Goal: Task Accomplishment & Management: Manage account settings

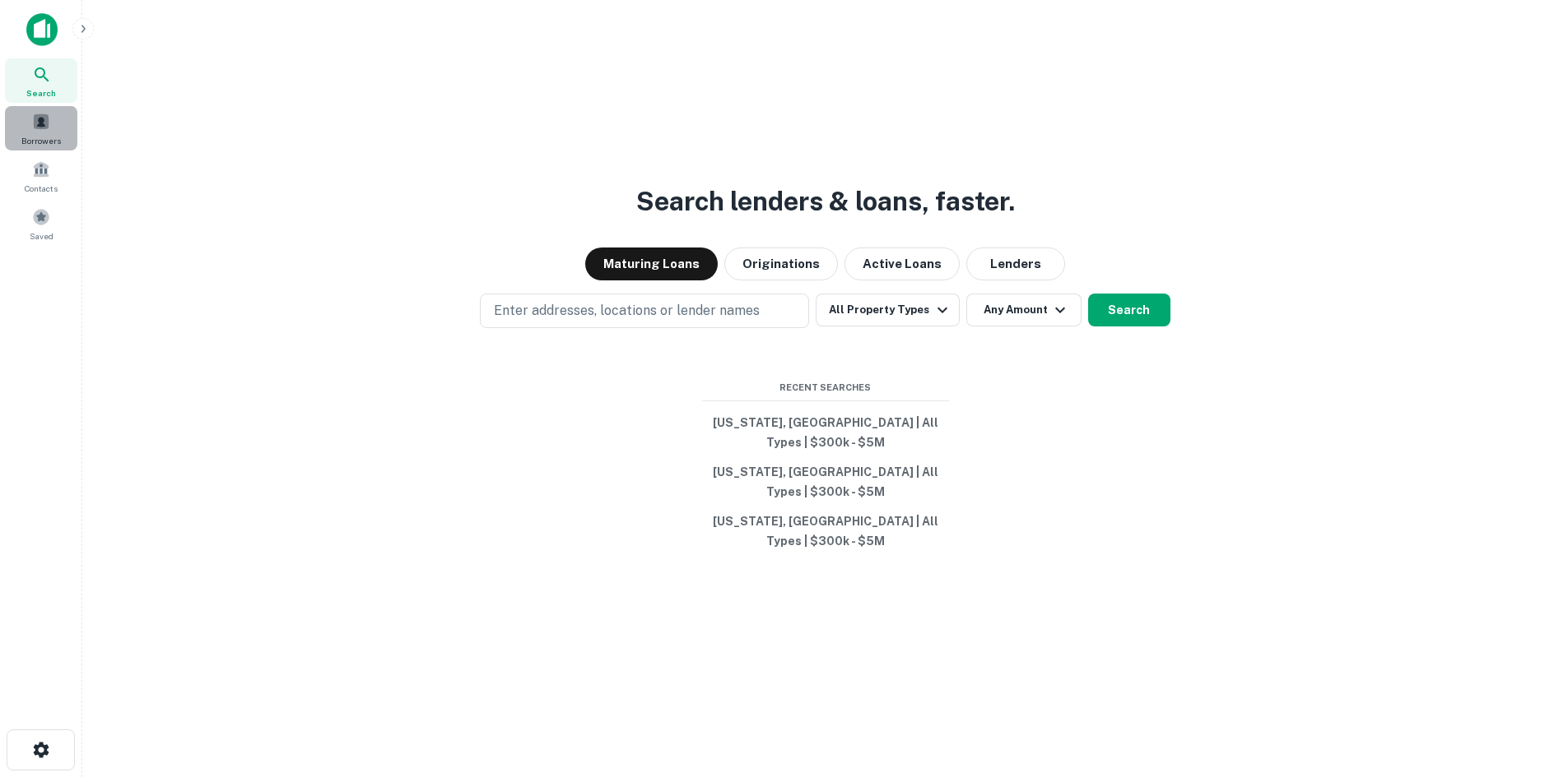
click at [38, 140] on span "Borrowers" at bounding box center [42, 141] width 40 height 13
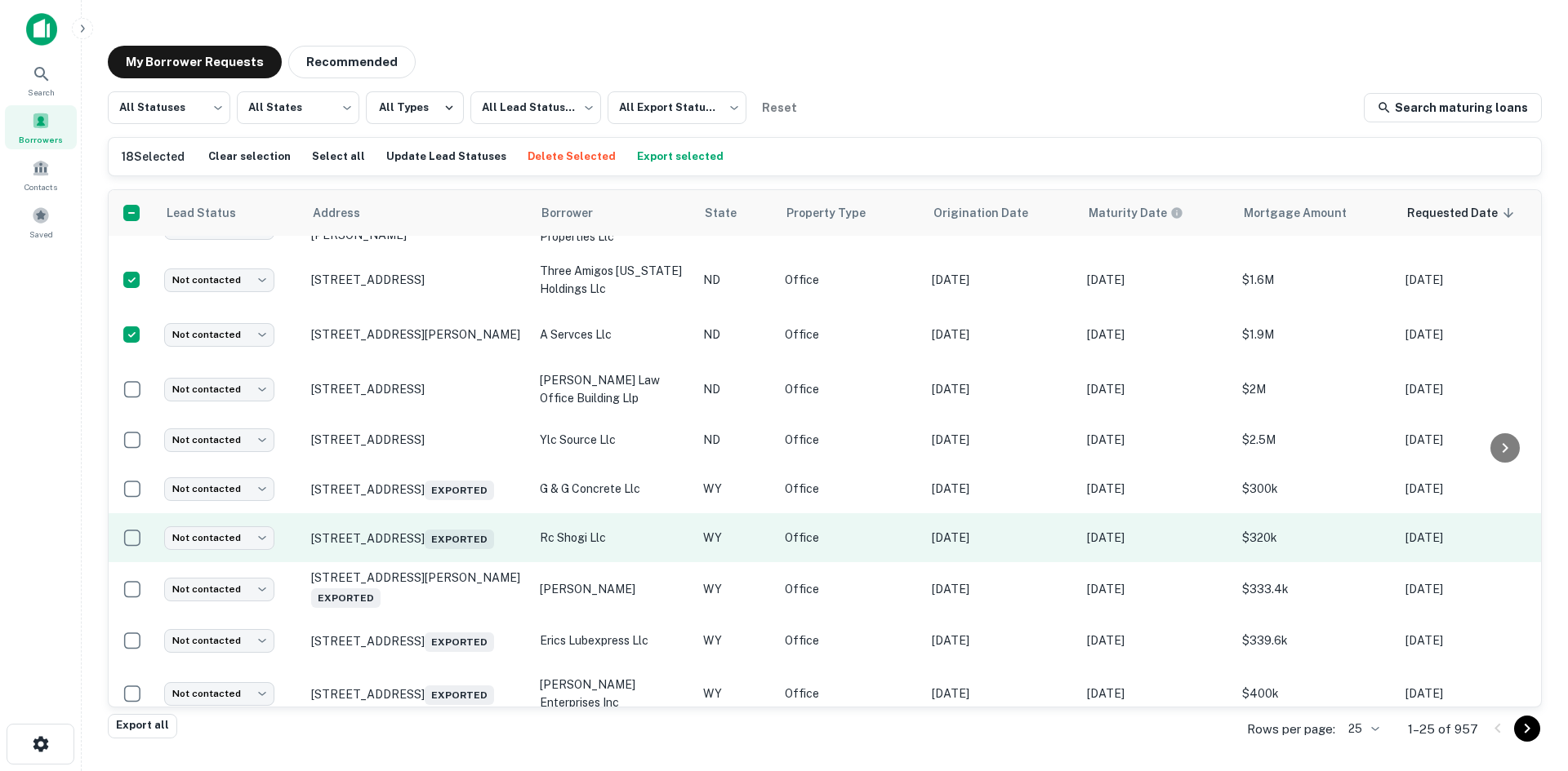
scroll to position [816, 0]
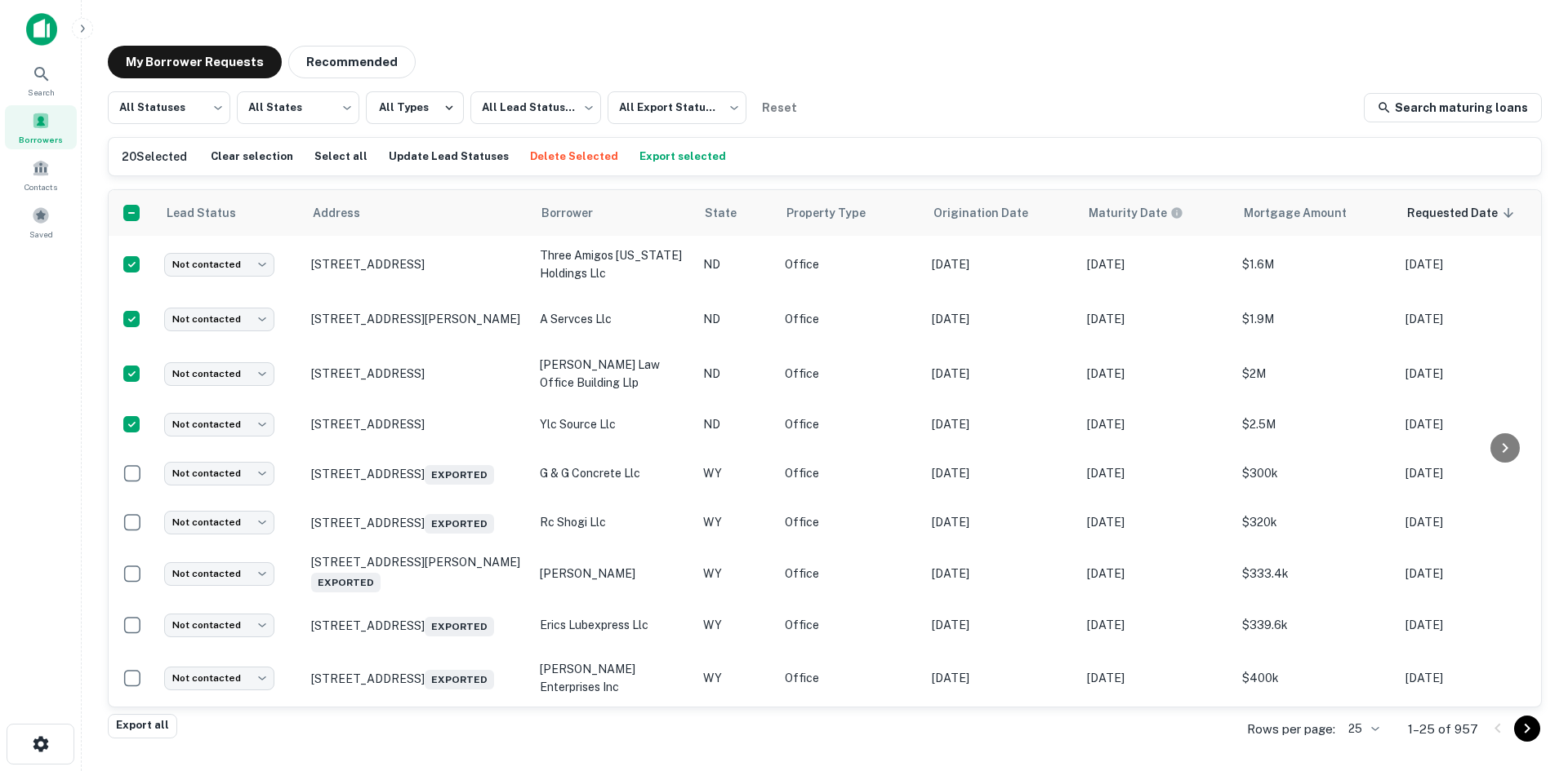
click at [641, 148] on button "Export selected" at bounding box center [682, 157] width 95 height 24
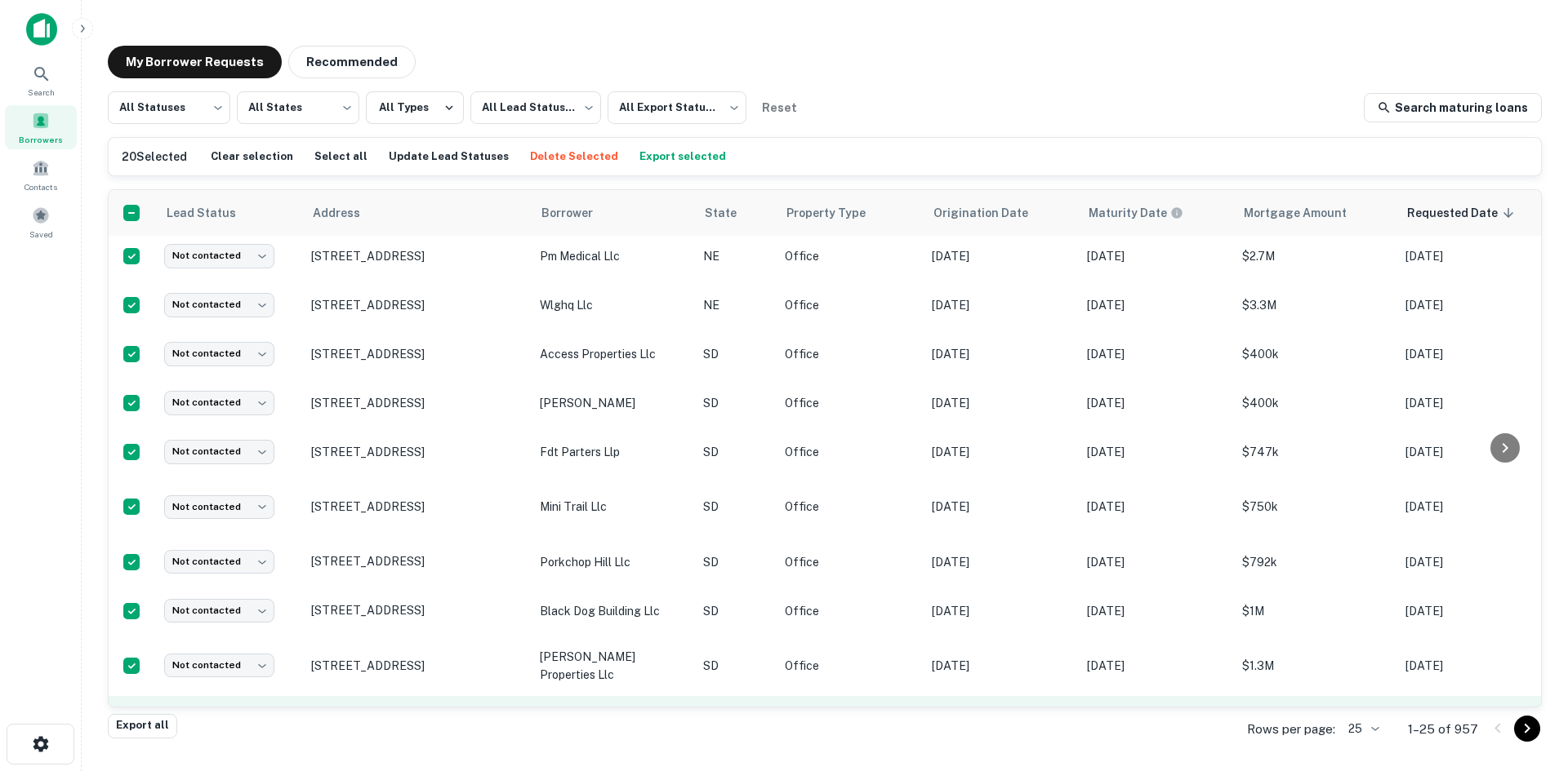
scroll to position [0, 0]
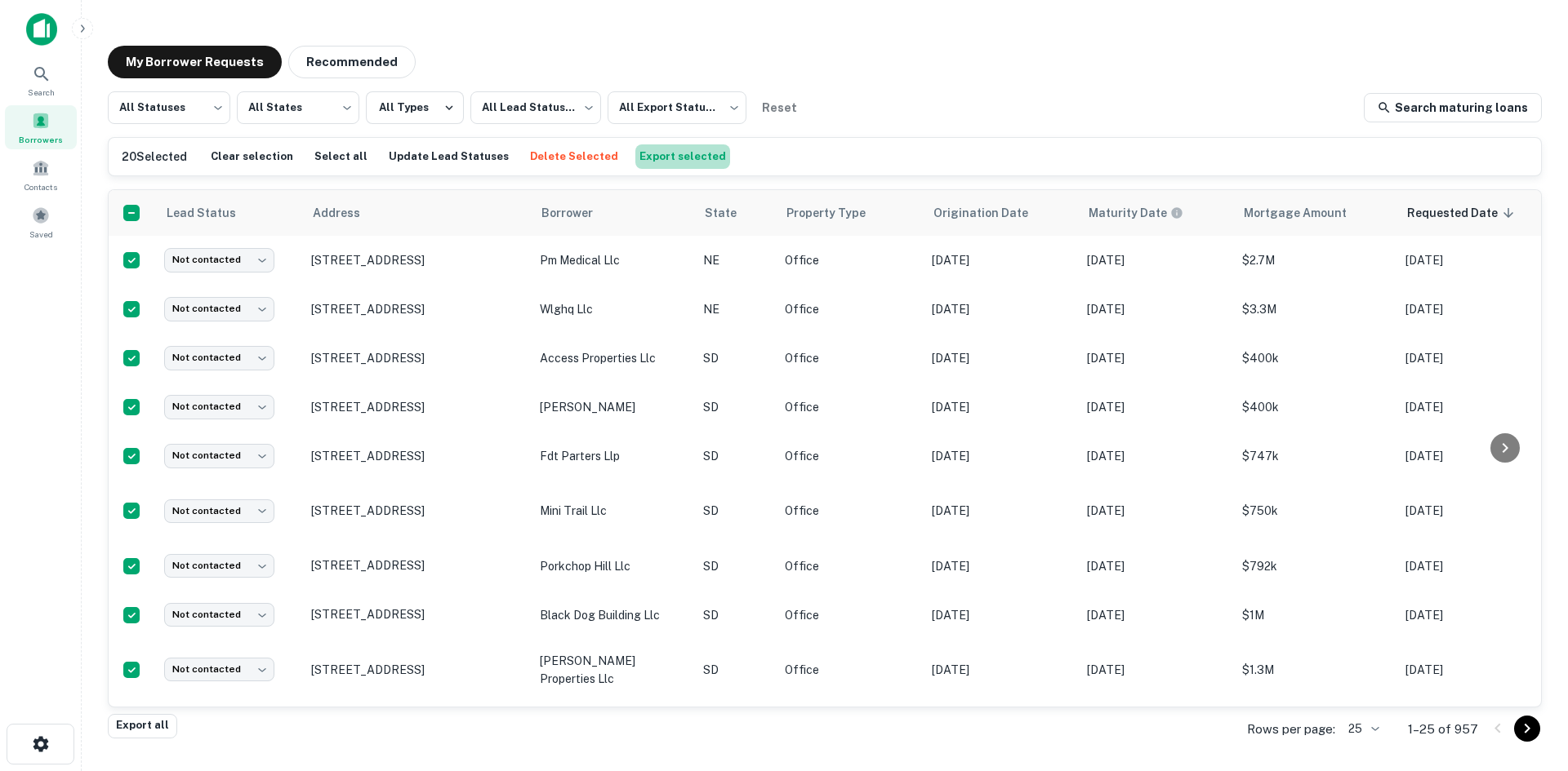
click at [657, 152] on button "Export selected" at bounding box center [682, 157] width 95 height 24
